Goal: Understand process/instructions

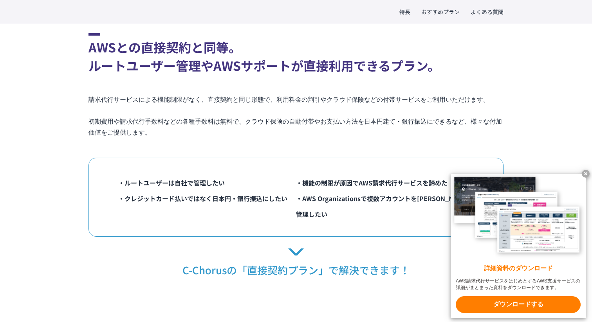
click at [583, 173] on x-t at bounding box center [586, 174] width 8 height 8
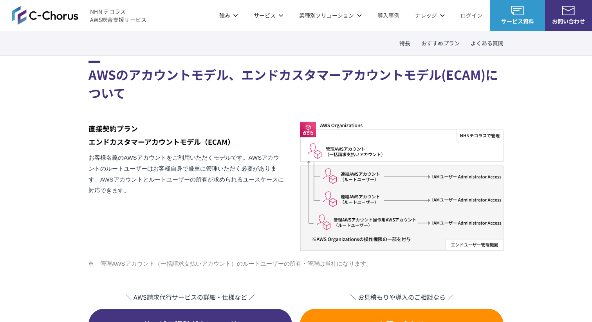
scroll to position [887, 0]
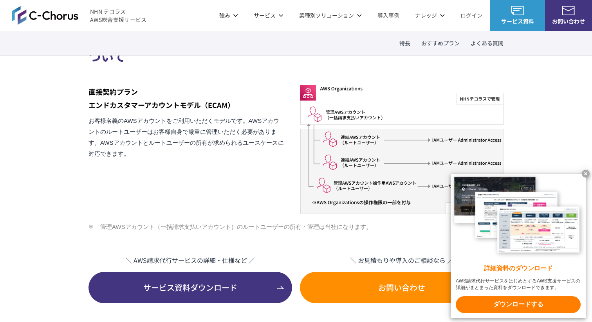
scroll to position [921, 0]
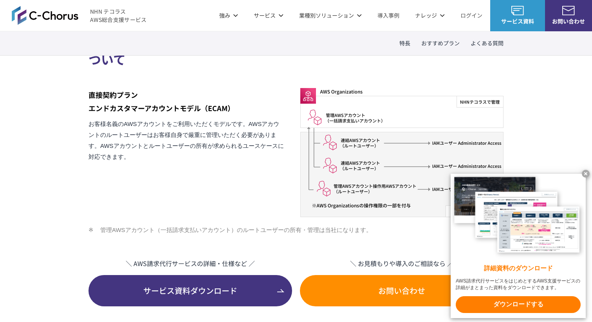
click at [585, 170] on x-t at bounding box center [586, 174] width 8 height 8
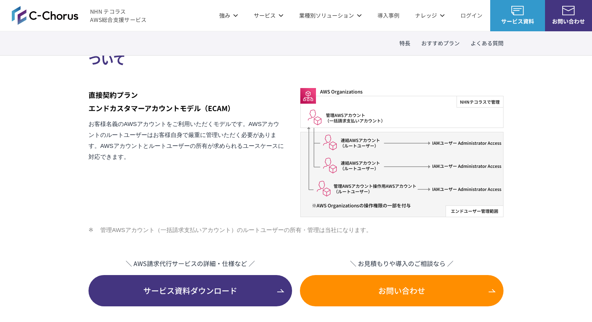
scroll to position [932, 0]
